Goal: Information Seeking & Learning: Check status

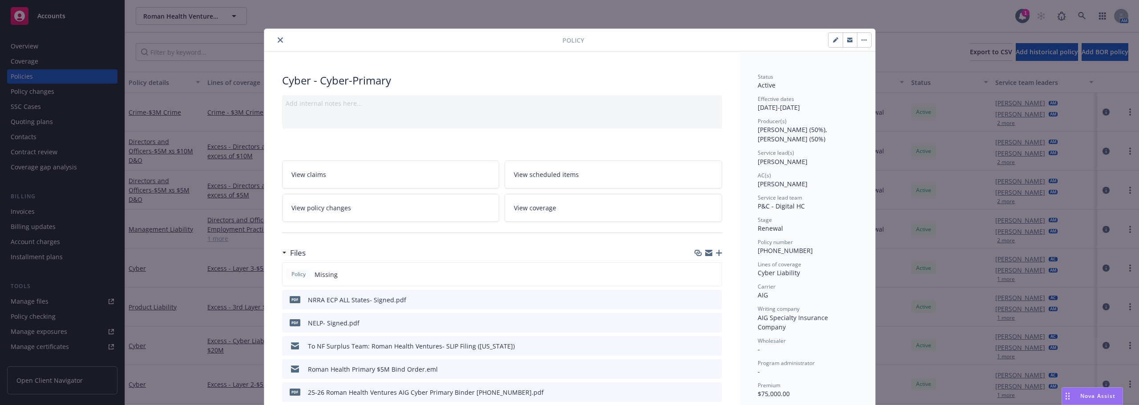
click at [278, 41] on icon "close" at bounding box center [280, 39] width 5 height 5
click at [196, 17] on div "Policy Cyber - Cyber-Primary Add internal notes here... View claims View schedu…" at bounding box center [569, 202] width 1139 height 405
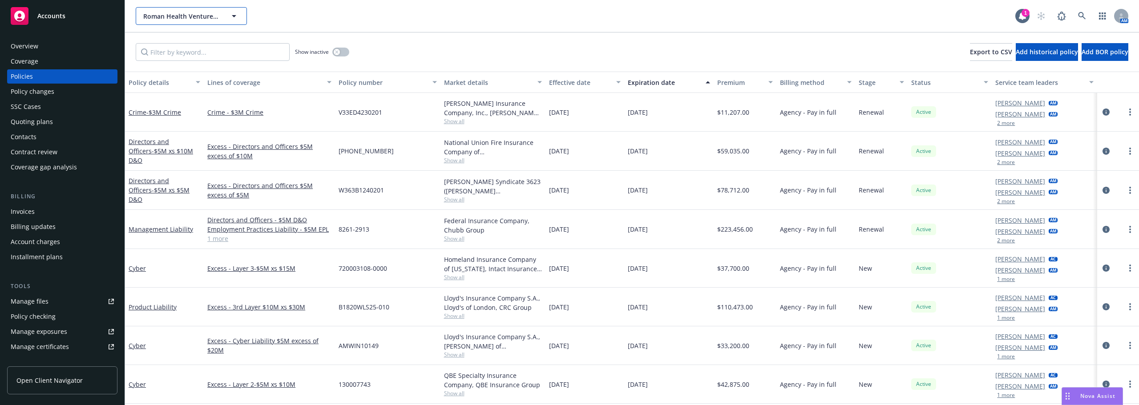
click at [196, 17] on span "Roman Health Ventures Inc." at bounding box center [181, 16] width 77 height 9
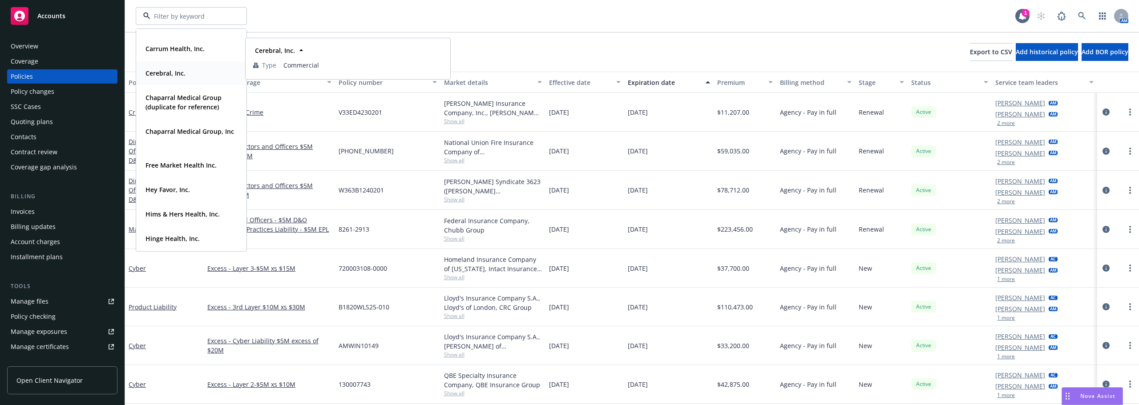
scroll to position [178, 0]
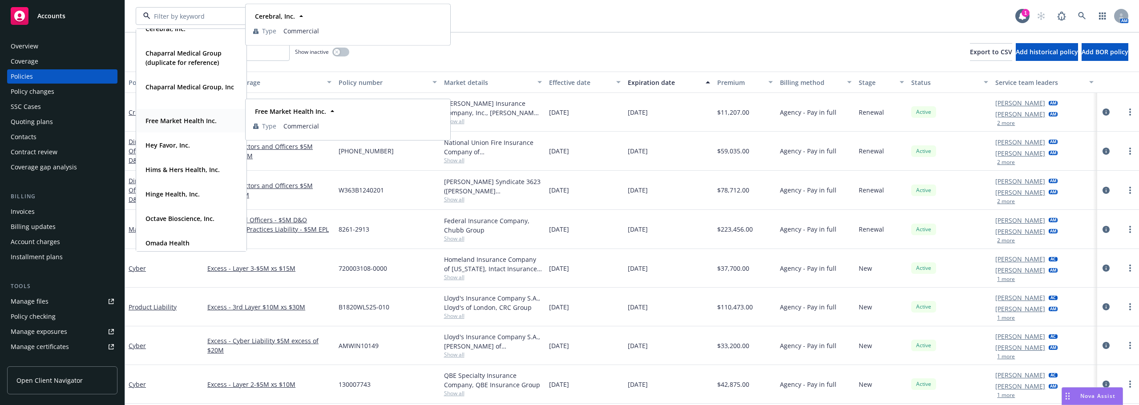
click at [173, 125] on strong "Free Market Health Inc." at bounding box center [181, 121] width 71 height 8
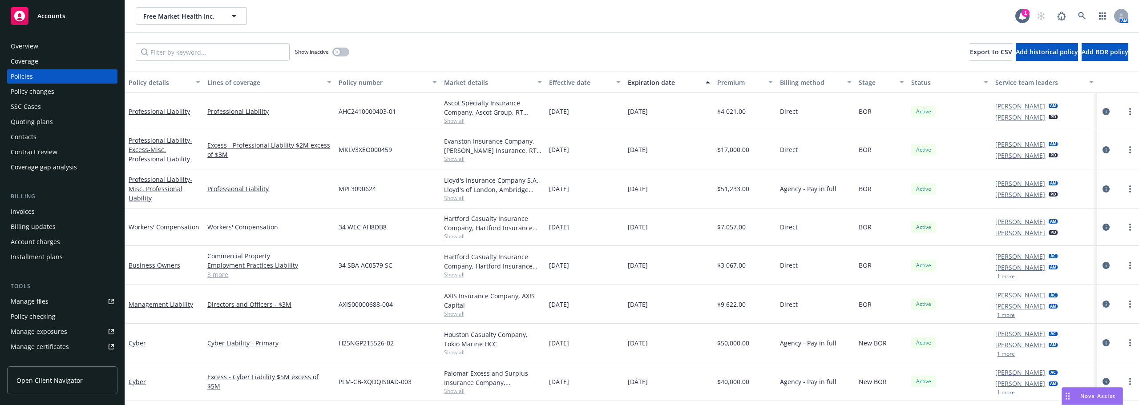
drag, startPoint x: 80, startPoint y: 55, endPoint x: 401, endPoint y: 27, distance: 322.1
click at [401, 27] on div "Free Market Health Inc. Free Market Health Inc. 1 AM" at bounding box center [632, 16] width 1014 height 32
click at [156, 263] on link "Business Owners" at bounding box center [155, 265] width 52 height 8
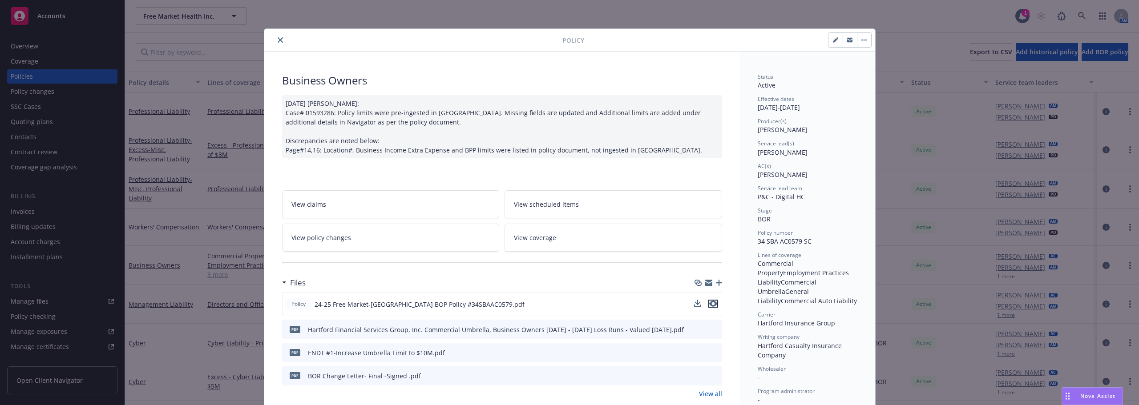
click at [709, 305] on icon "preview file" at bounding box center [713, 304] width 8 height 6
click at [278, 41] on icon "close" at bounding box center [280, 39] width 5 height 5
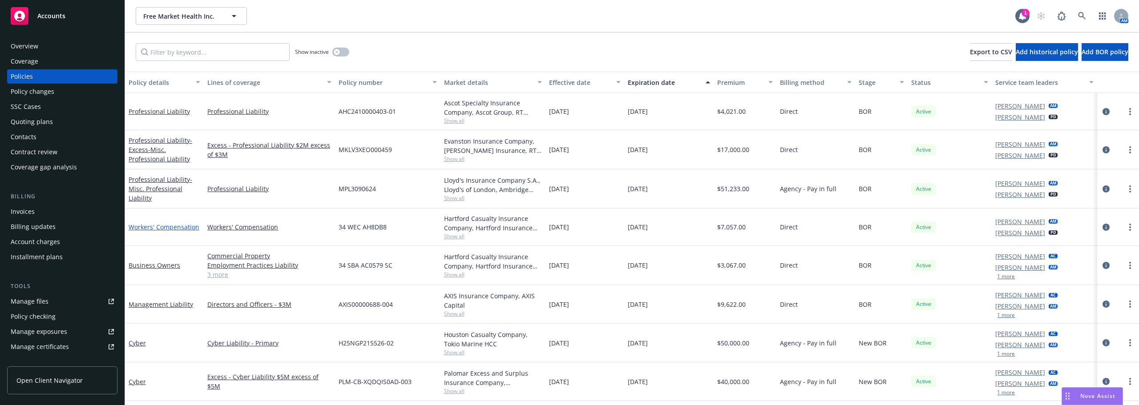
click at [163, 226] on link "Workers' Compensation" at bounding box center [164, 227] width 71 height 8
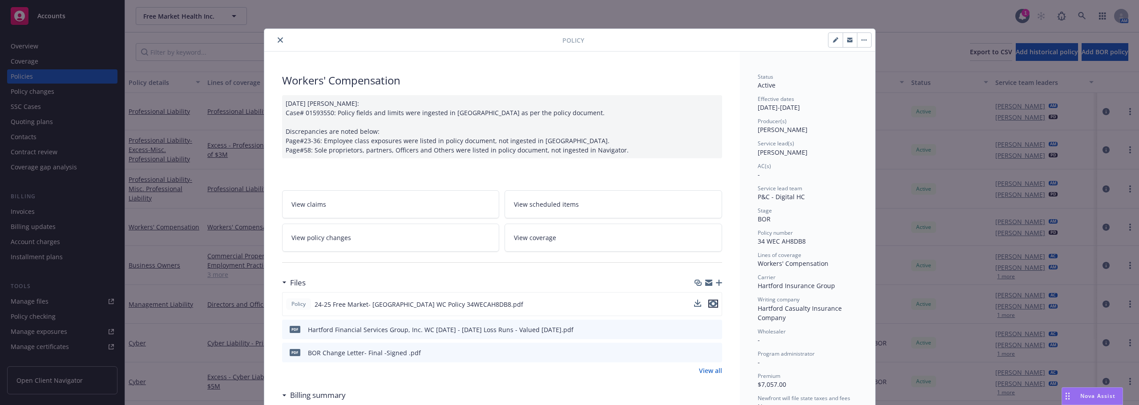
click at [712, 304] on icon "preview file" at bounding box center [713, 304] width 8 height 6
click at [278, 39] on icon "close" at bounding box center [280, 39] width 5 height 5
